Goal: Information Seeking & Learning: Learn about a topic

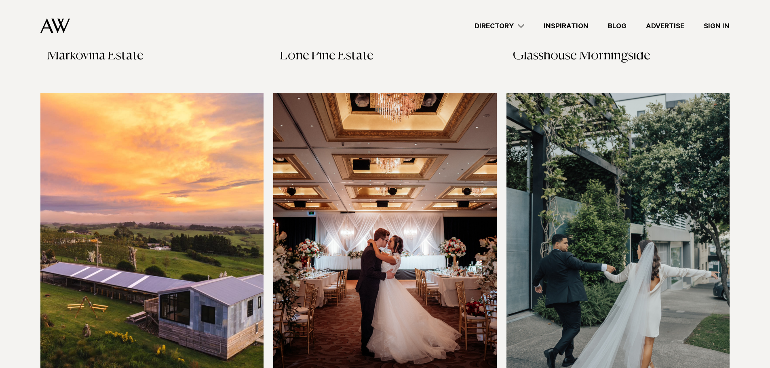
scroll to position [1323, 0]
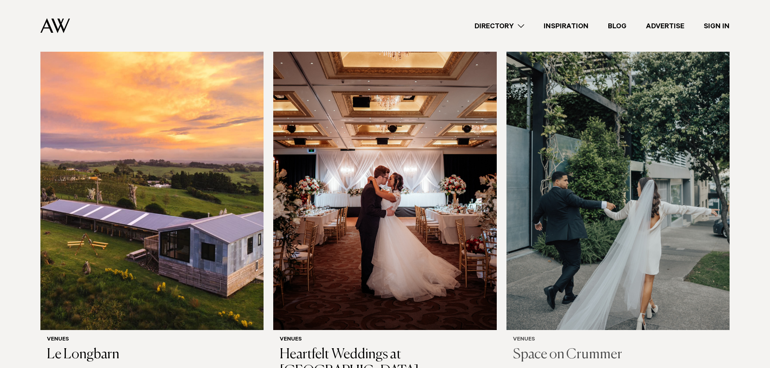
click at [646, 208] on img at bounding box center [617, 180] width 223 height 299
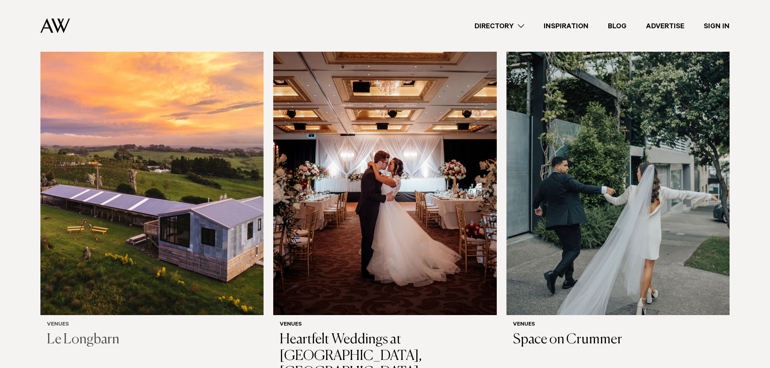
scroll to position [1335, 0]
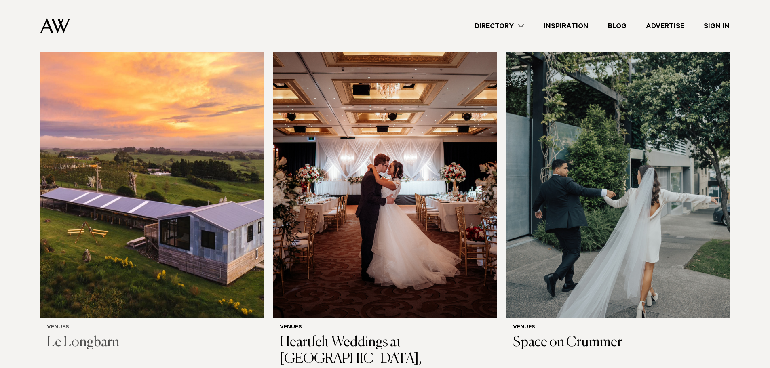
click at [166, 162] on img at bounding box center [151, 168] width 223 height 299
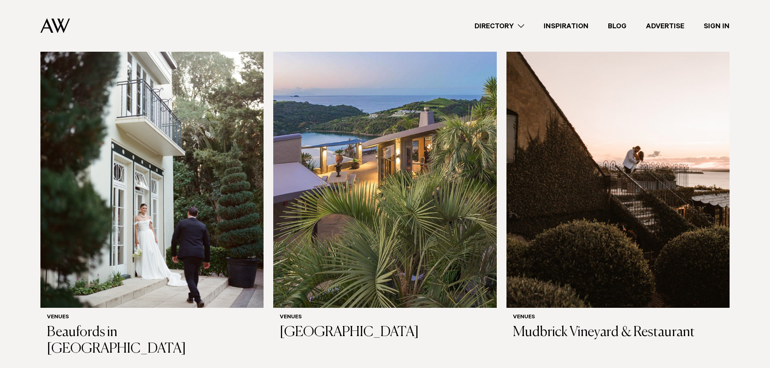
scroll to position [2448, 0]
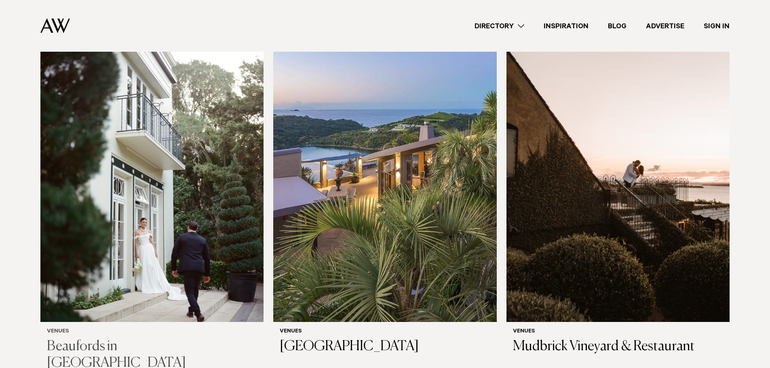
click at [208, 174] on img at bounding box center [151, 172] width 223 height 299
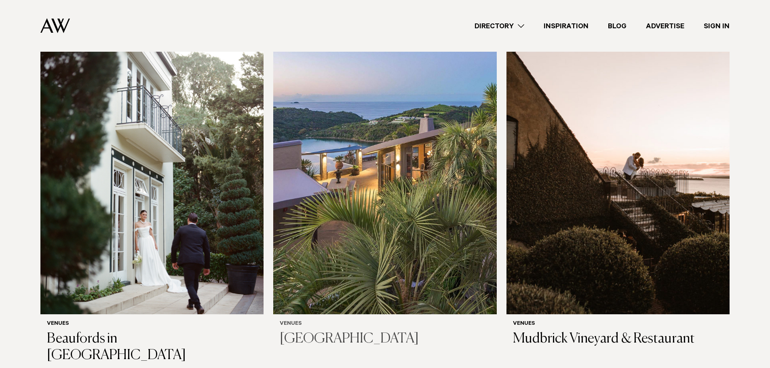
scroll to position [2458, 0]
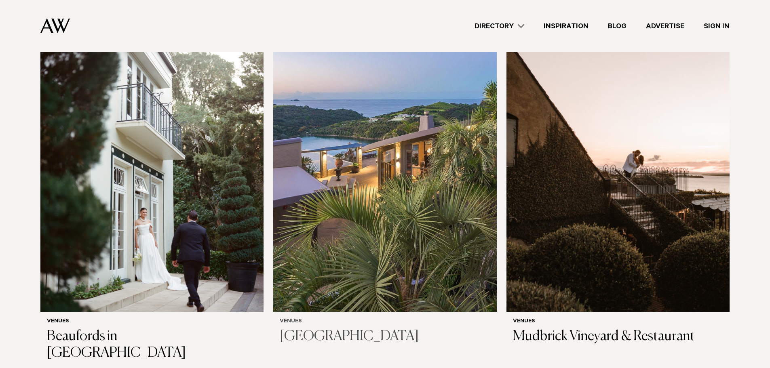
click at [350, 192] on img at bounding box center [384, 162] width 223 height 299
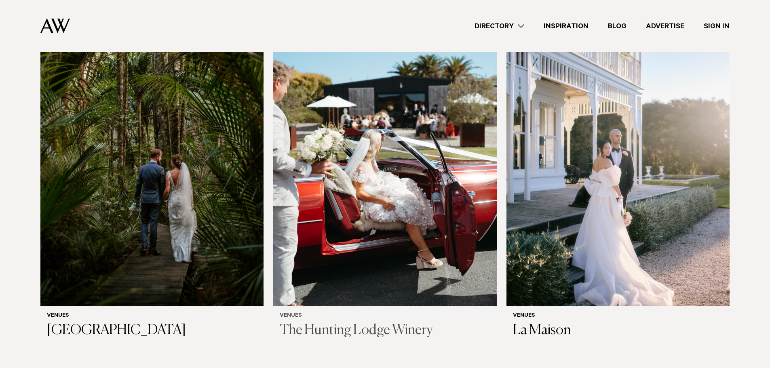
scroll to position [2832, 0]
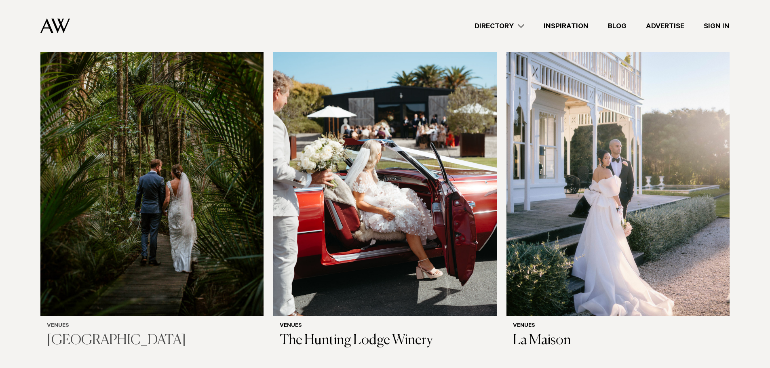
click at [182, 152] on img at bounding box center [151, 166] width 223 height 299
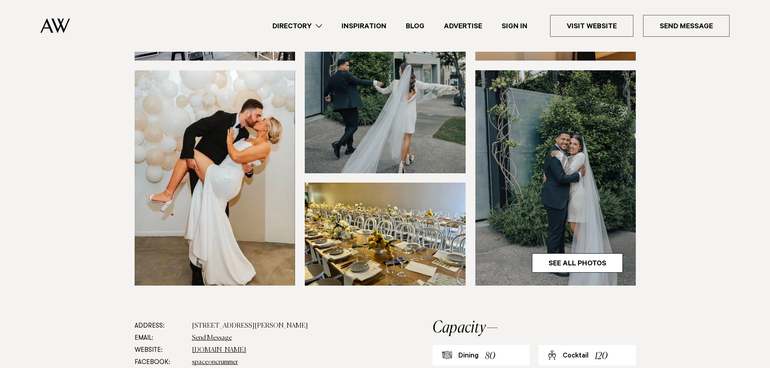
scroll to position [222, 0]
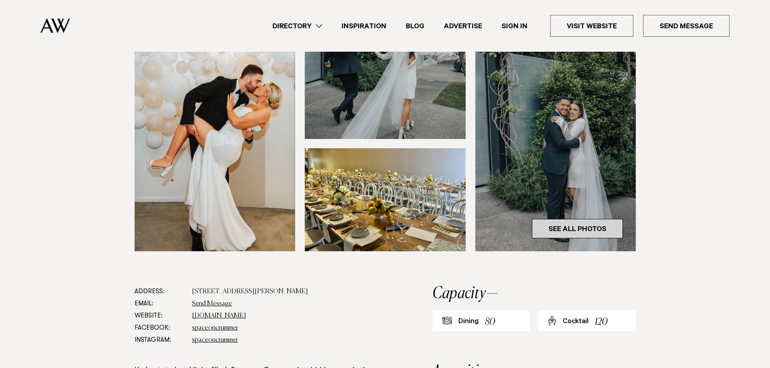
click at [572, 229] on link "See All Photos" at bounding box center [577, 228] width 91 height 19
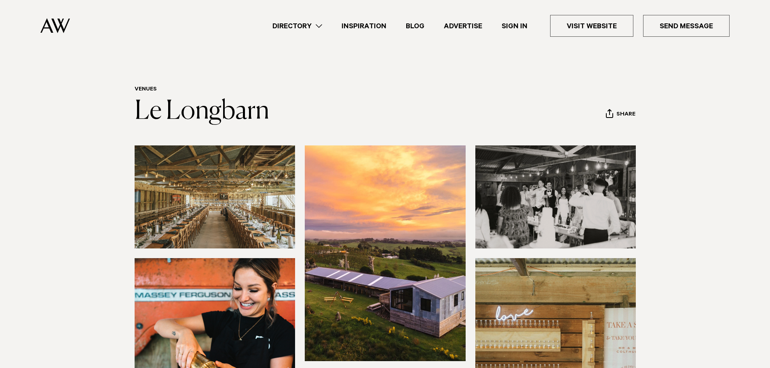
click at [239, 210] on img at bounding box center [215, 196] width 161 height 103
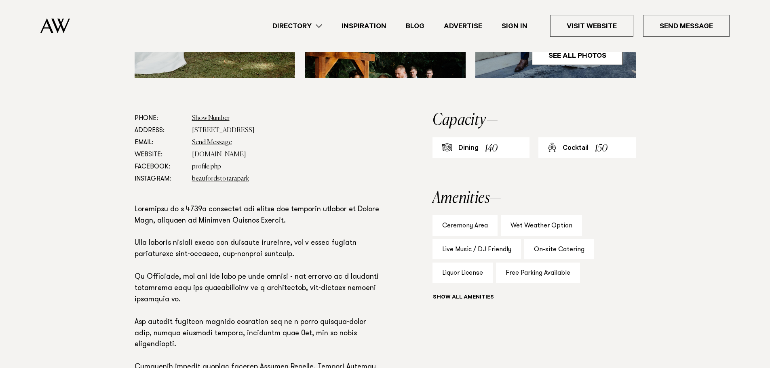
scroll to position [333, 0]
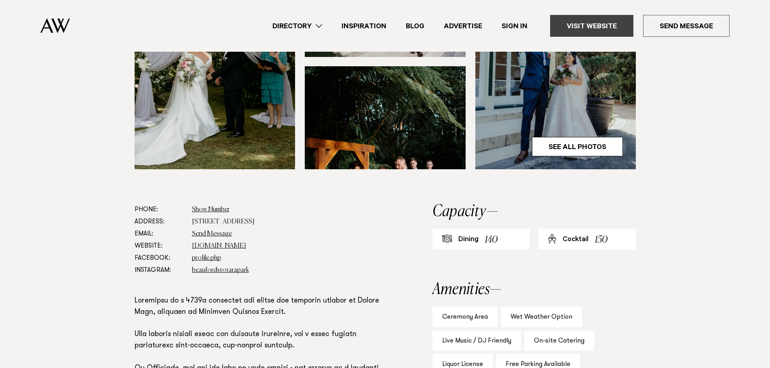
click at [571, 28] on link "Visit Website" at bounding box center [591, 26] width 83 height 22
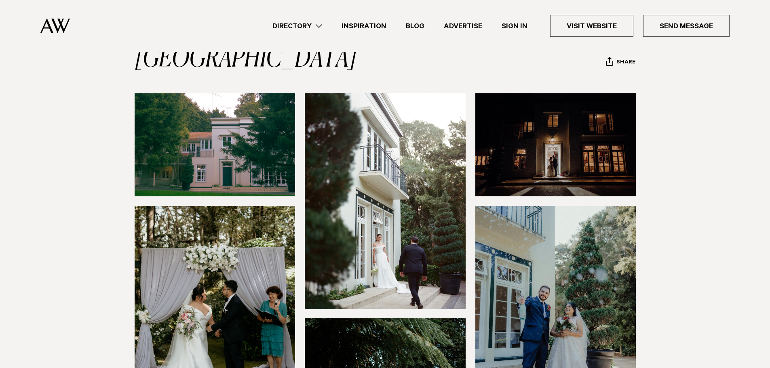
scroll to position [0, 0]
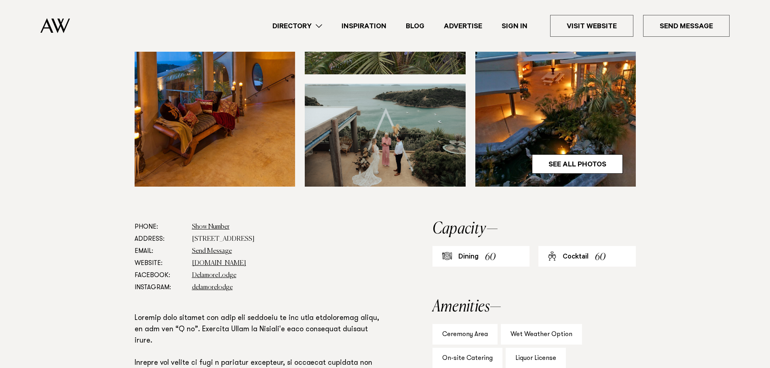
scroll to position [293, 0]
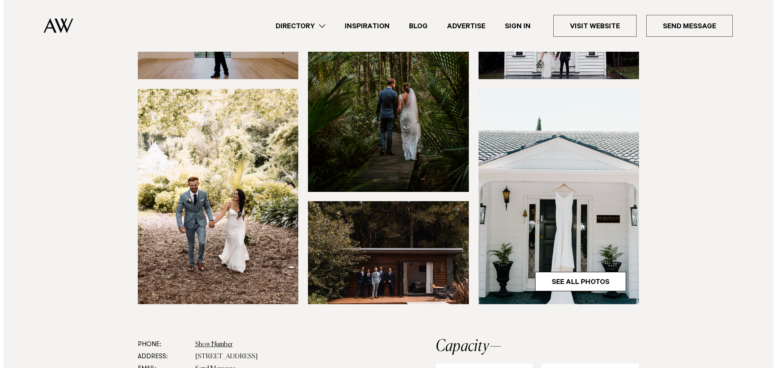
scroll to position [172, 0]
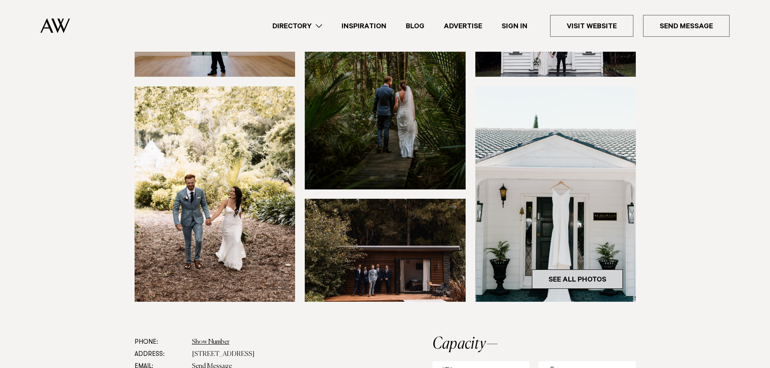
click at [577, 289] on link "See All Photos" at bounding box center [577, 278] width 91 height 19
